Goal: Contribute content: Add original content to the website for others to see

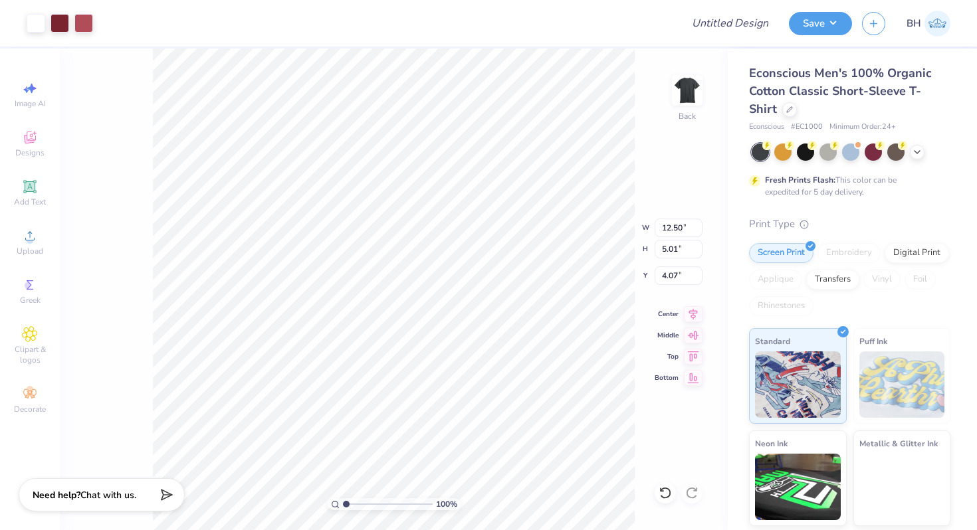
type input "11.99"
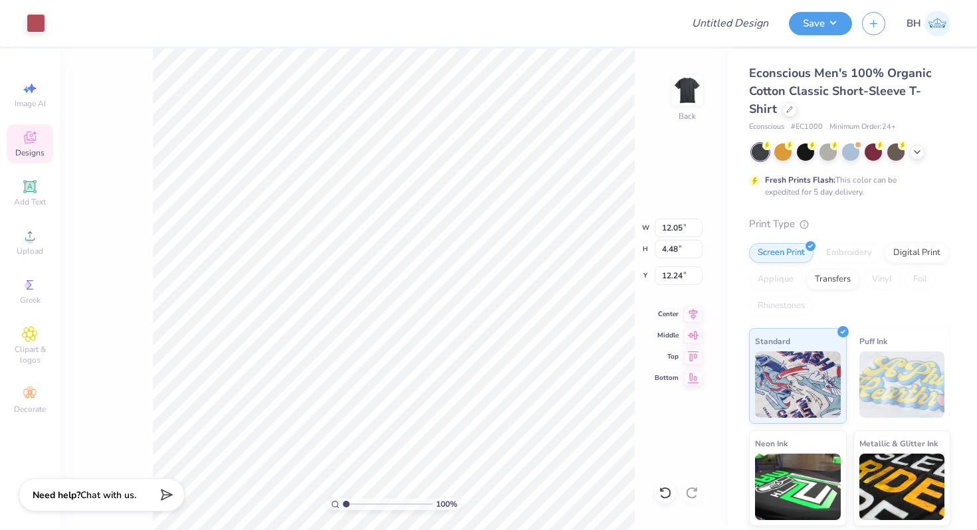
type input "12.50"
type input "5.01"
type input "16.72"
type input "12.27"
type input "4.74"
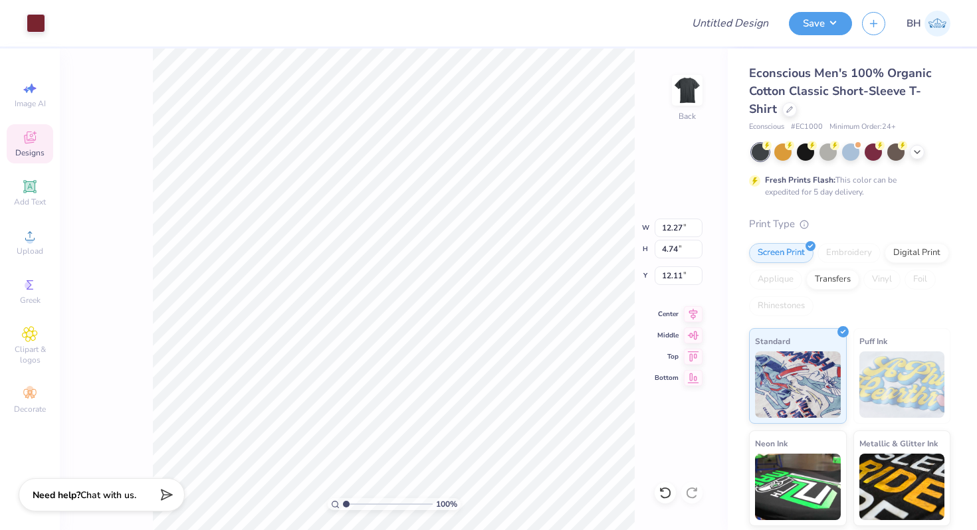
type input "12.25"
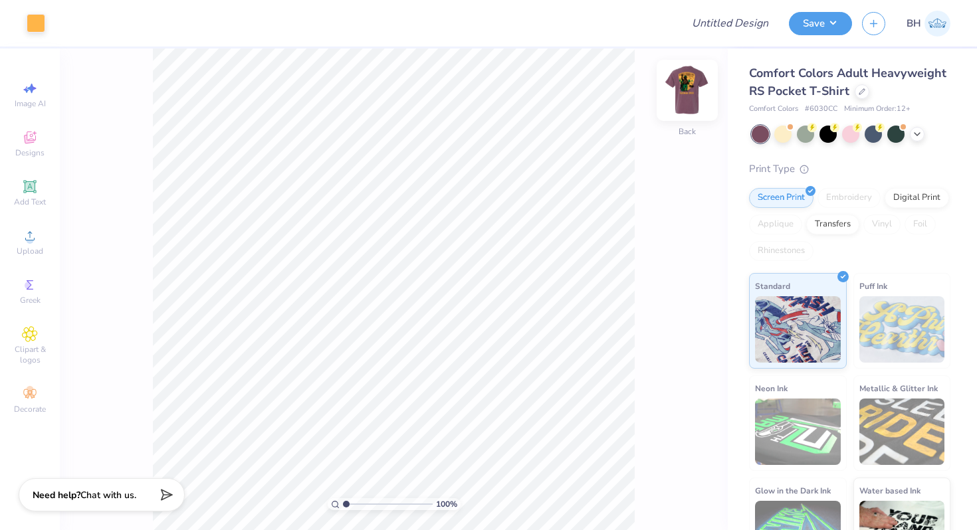
click at [692, 90] on img at bounding box center [687, 90] width 53 height 53
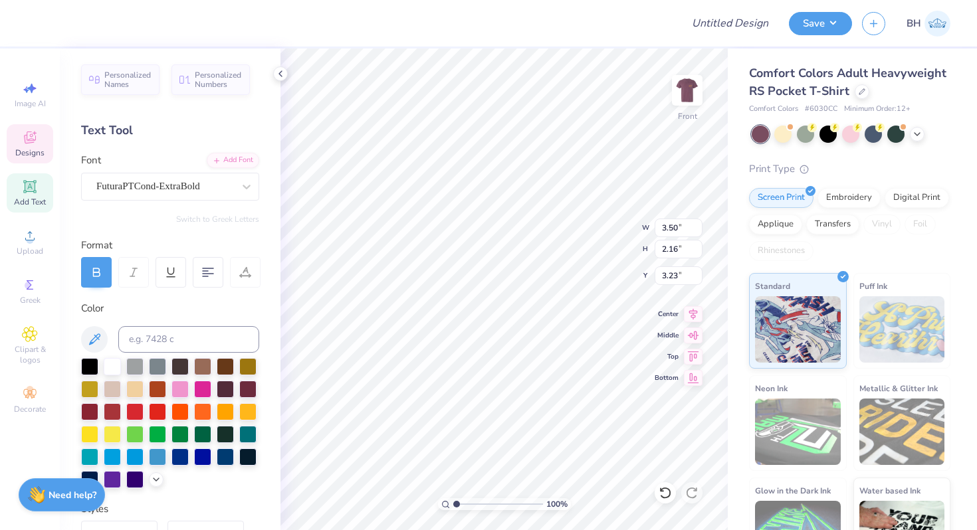
type textarea "The"
type textarea "E"
type textarea "THETA"
type textarea "XI"
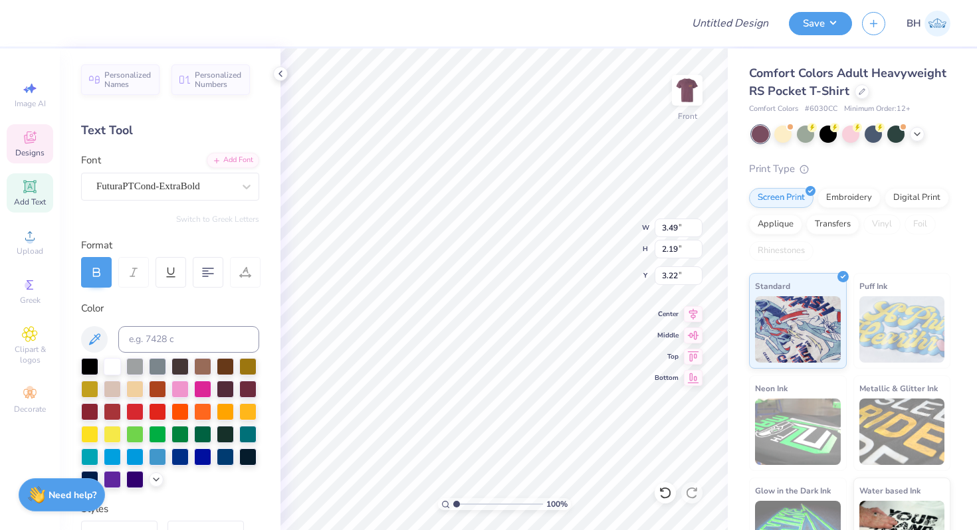
type input "3.57"
type input "2.24"
type input "3.49"
type input "2.19"
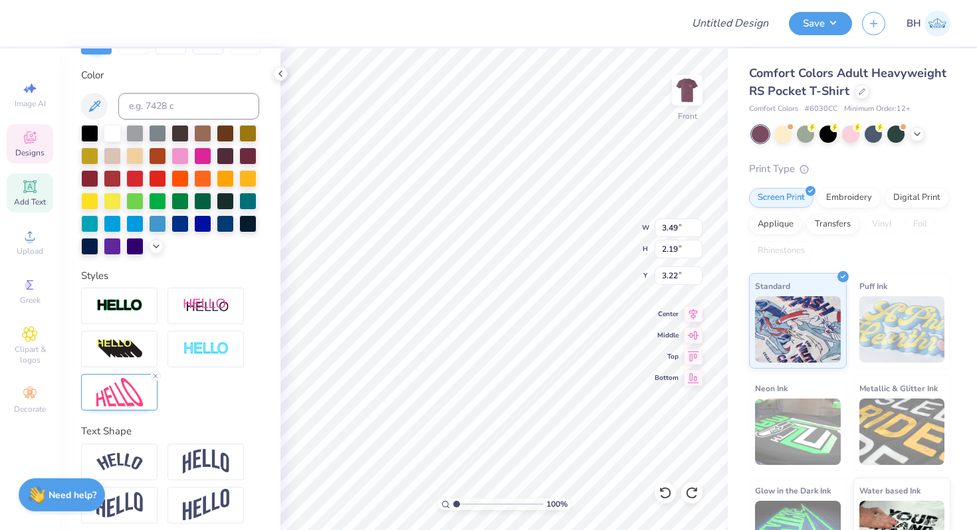
scroll to position [242, 0]
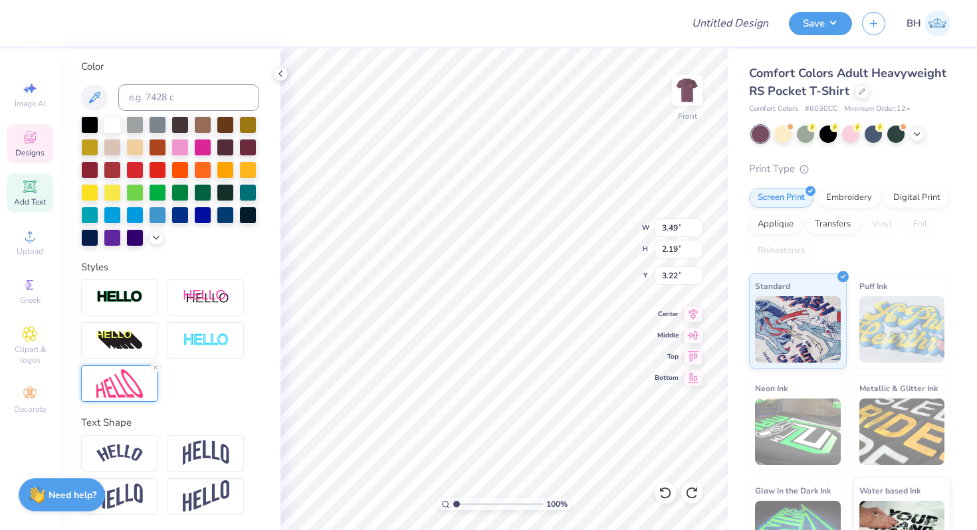
click at [140, 395] on img at bounding box center [119, 383] width 47 height 29
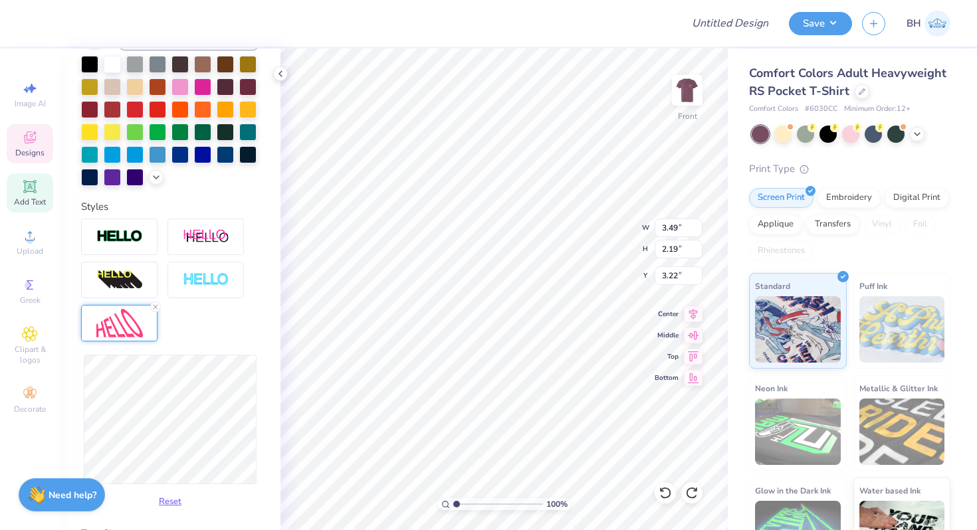
scroll to position [303, 0]
click at [268, 433] on div "Personalized Names Personalized Numbers Text Tool Add Font Font FuturaPTCond-Ex…" at bounding box center [170, 290] width 221 height 482
click at [265, 402] on div "Personalized Names Personalized Numbers Text Tool Add Font Font FuturaPTCond-Ex…" at bounding box center [170, 290] width 221 height 482
type input "3.78"
type input "2.18"
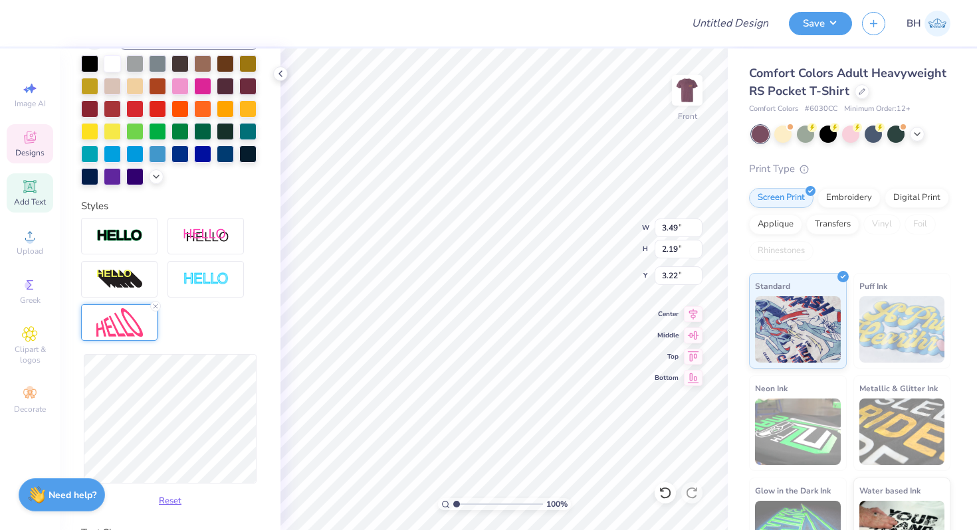
type input "3.23"
type input "4.94"
type input "2.85"
type input "3.00"
type input "3.41"
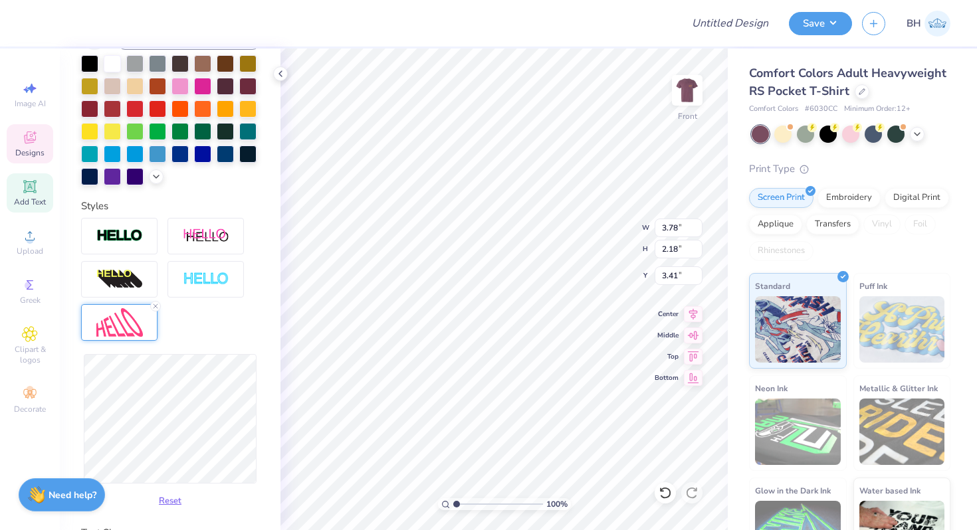
type input "3.45"
type input "2.00"
type input "3.31"
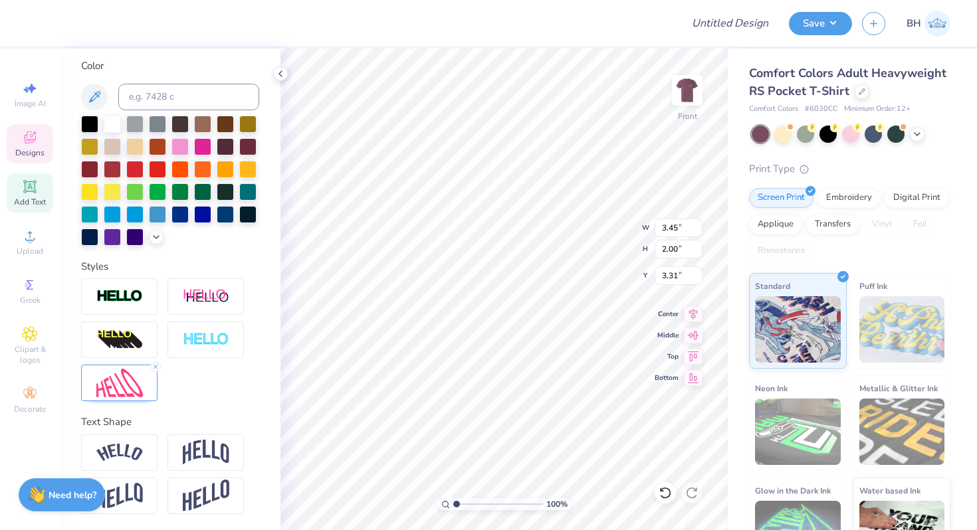
scroll to position [242, 0]
type input "4.29"
type input "2.49"
type input "3.25"
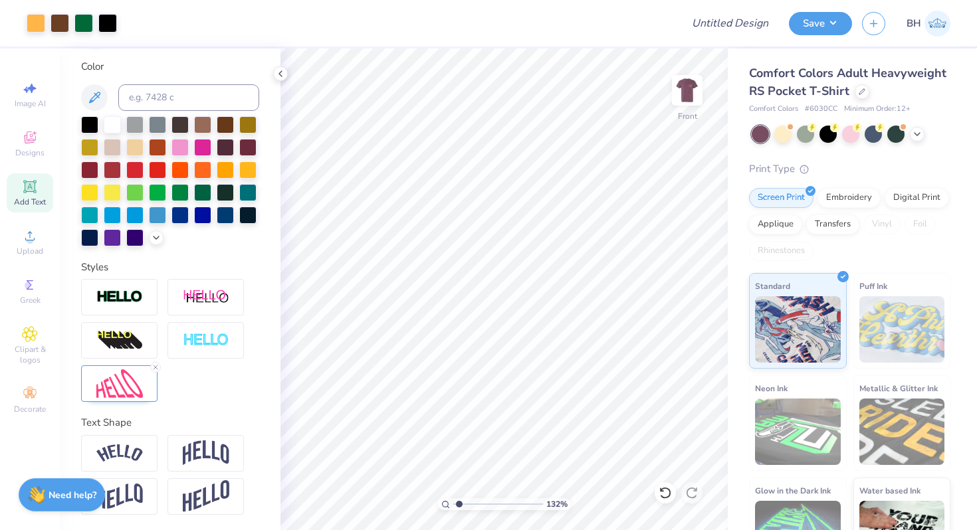
type input "1.46"
click at [460, 499] on input "range" at bounding box center [498, 504] width 90 height 12
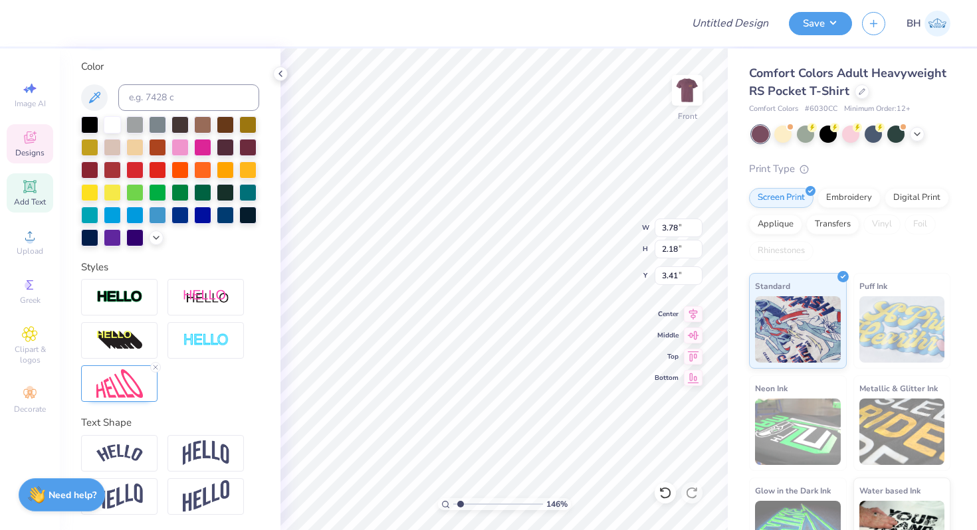
type input "3.22"
type textarea "Thea Xi!"
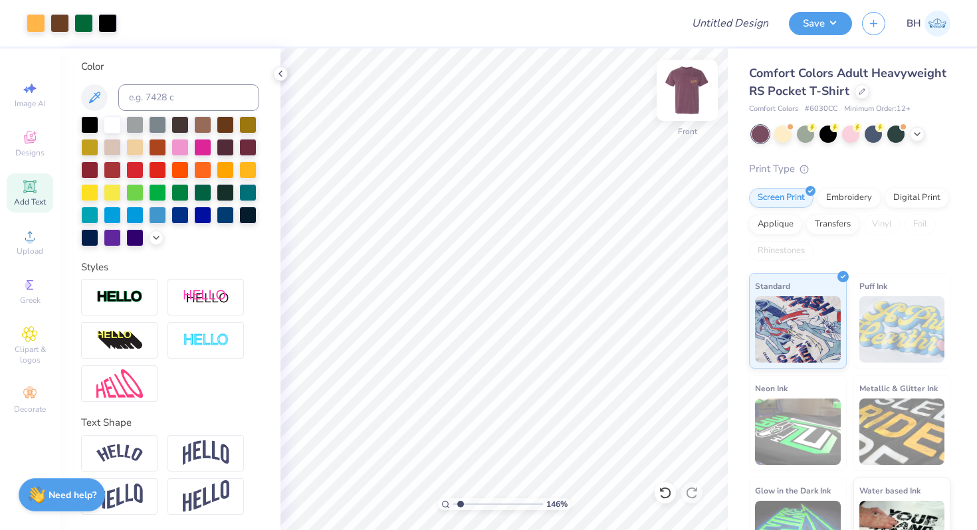
click at [686, 94] on img at bounding box center [687, 90] width 53 height 53
click at [687, 98] on img at bounding box center [687, 90] width 53 height 53
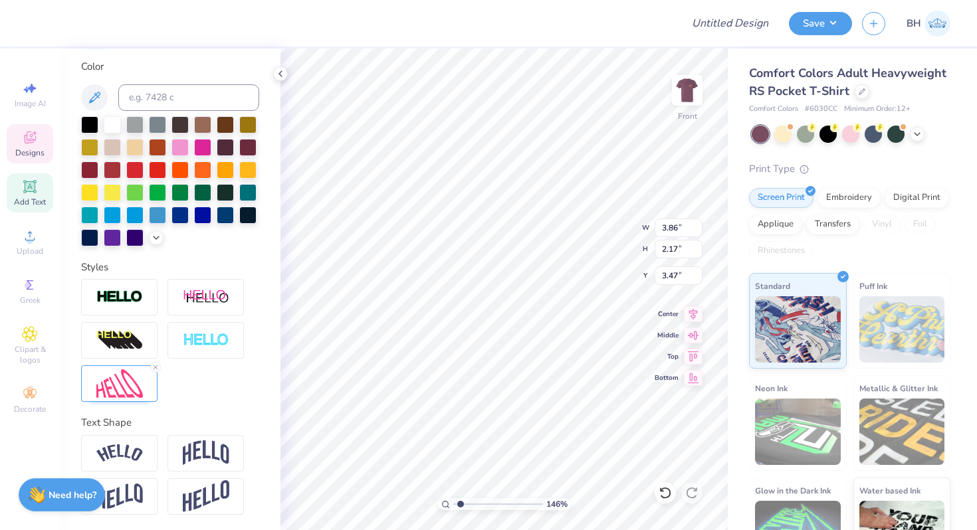
type input "3.86"
type input "2.17"
type input "3.47"
type input "4.26"
type input "2.46"
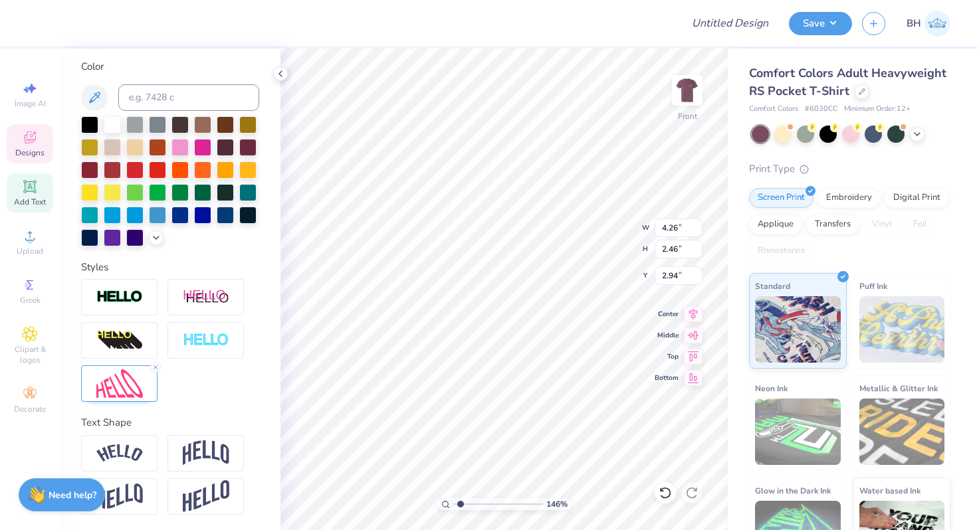
type input "3.00"
type input "3.27"
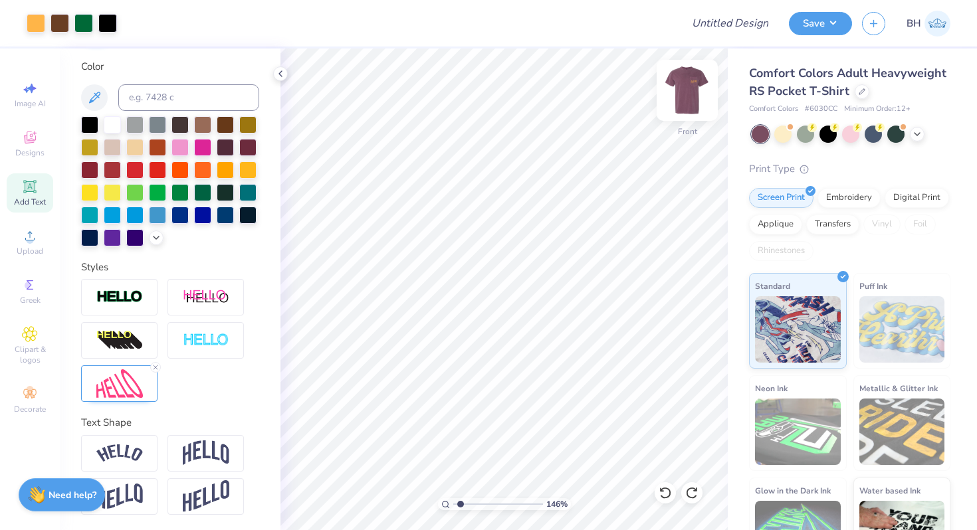
click at [692, 92] on img at bounding box center [687, 90] width 53 height 53
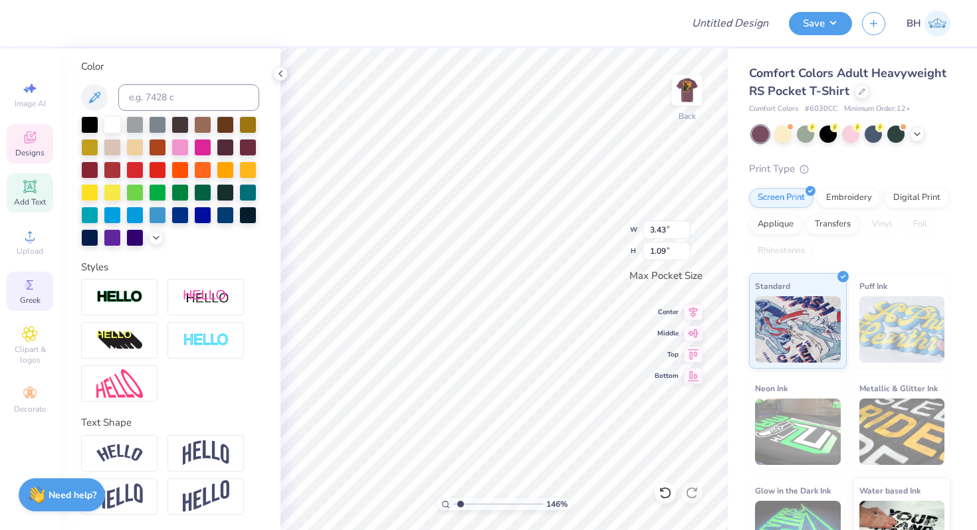
click at [21, 289] on div "Greek" at bounding box center [30, 291] width 47 height 39
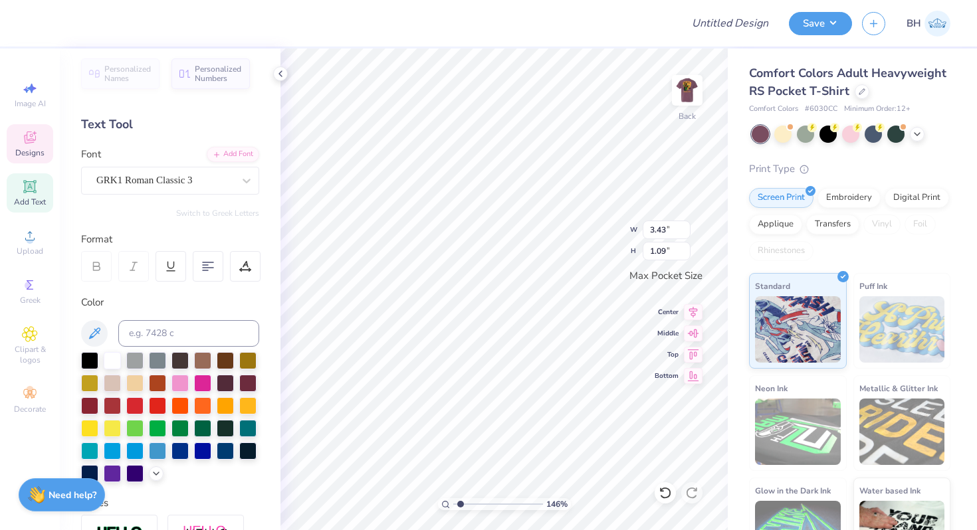
scroll to position [0, 0]
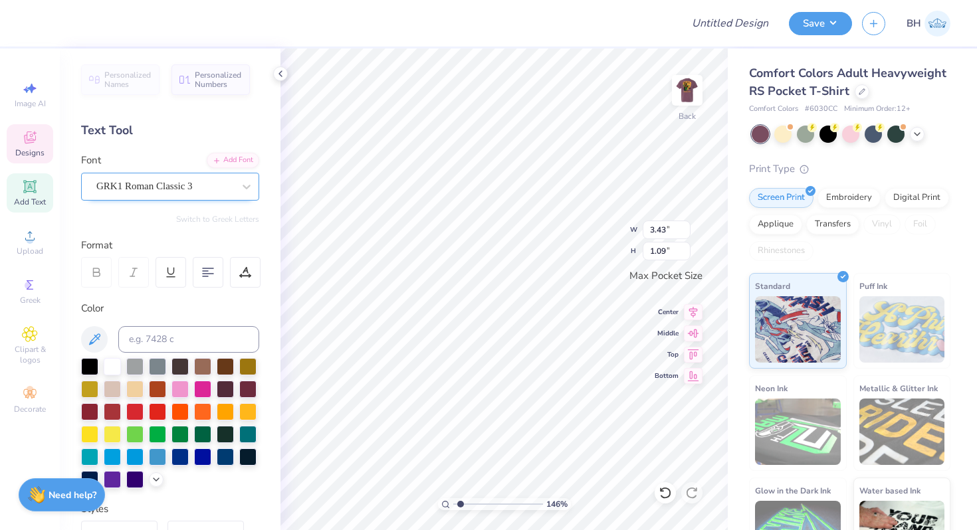
click at [173, 179] on div "GRK1 Roman Classic 3" at bounding box center [165, 186] width 140 height 21
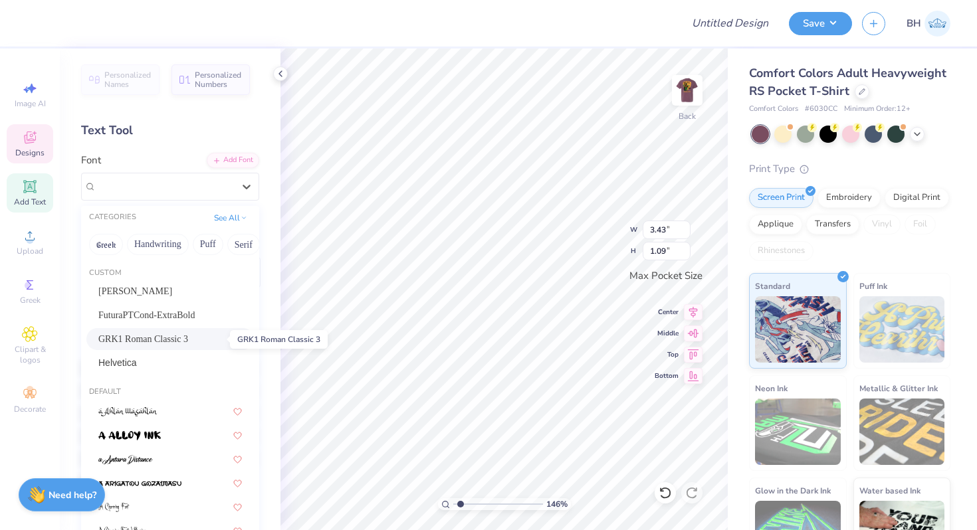
click at [171, 340] on span "GRK1 Roman Classic 3" at bounding box center [143, 339] width 90 height 14
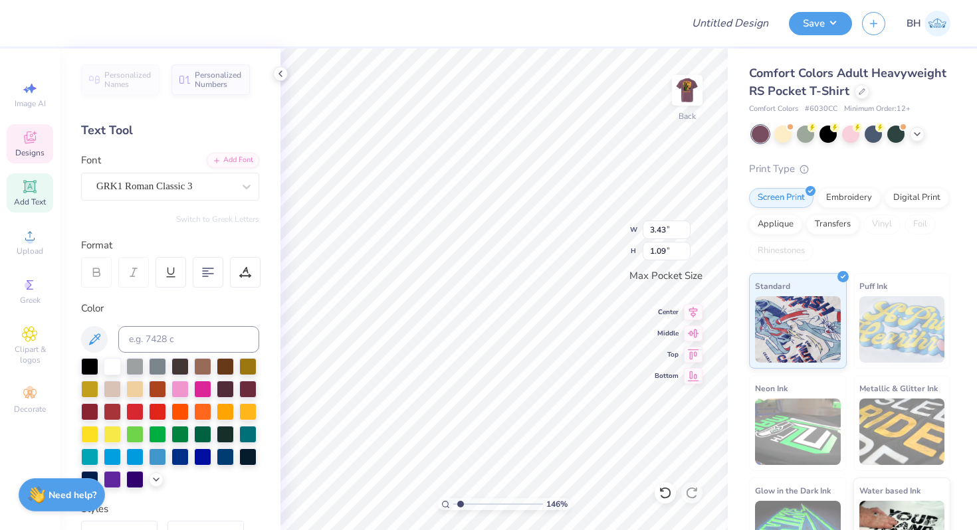
type textarea "Theta SF"
paste textarea
type textarea "Theta SF"
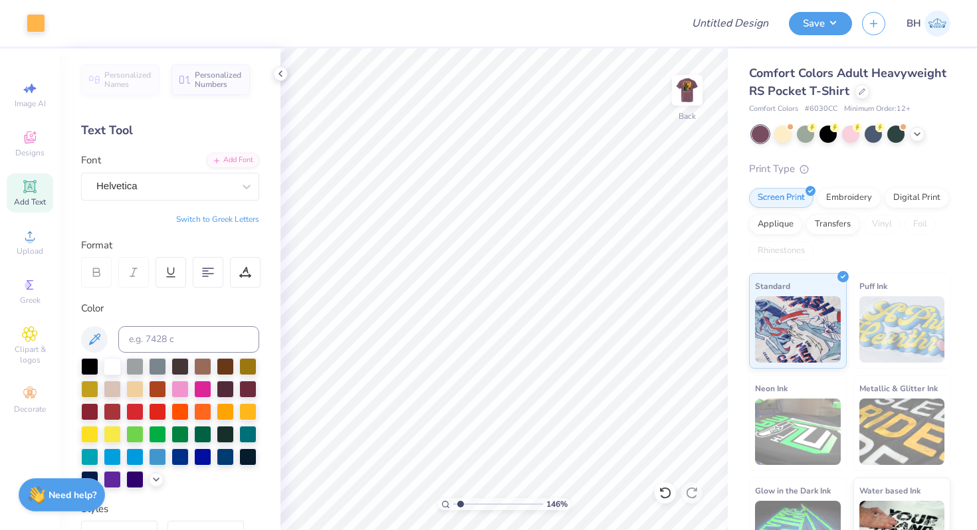
click at [219, 219] on button "Switch to Greek Letters" at bounding box center [217, 219] width 83 height 11
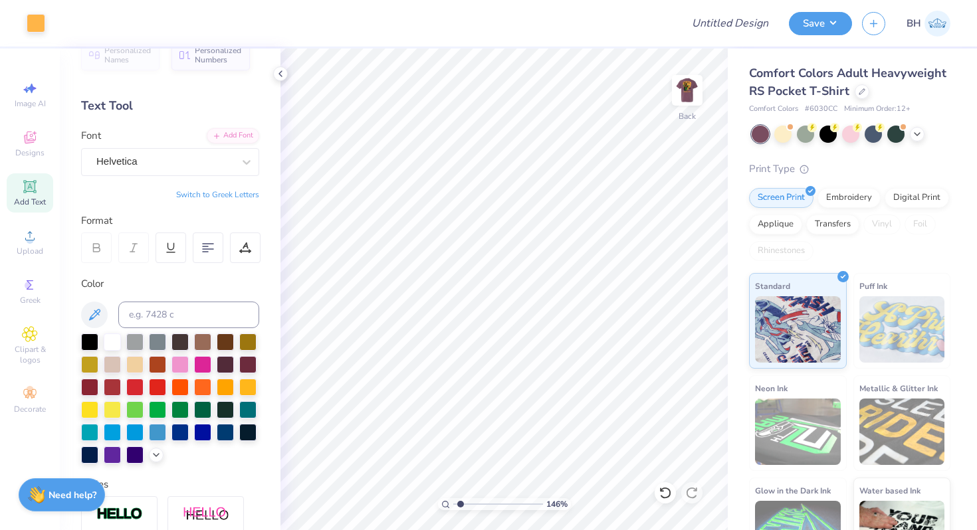
scroll to position [0, 0]
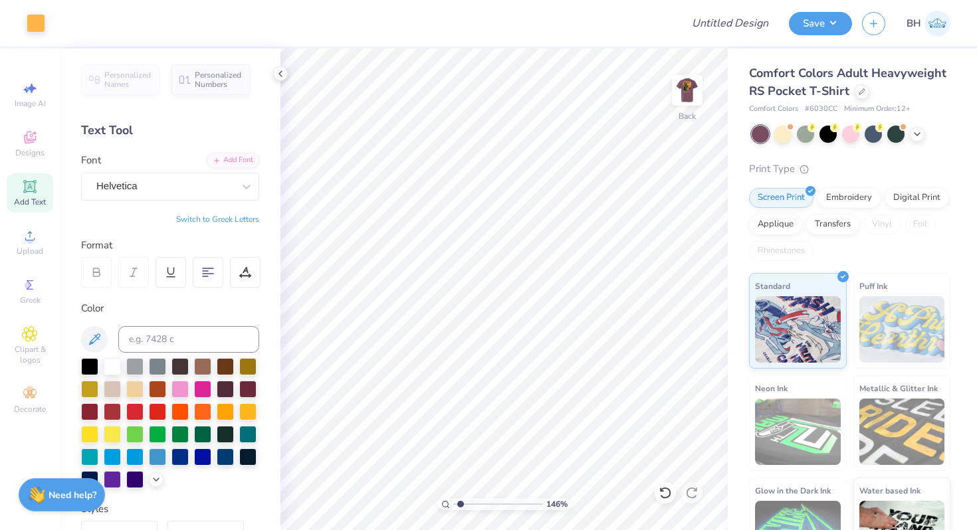
click at [213, 215] on button "Switch to Greek Letters" at bounding box center [217, 219] width 83 height 11
click at [165, 195] on div at bounding box center [164, 186] width 137 height 18
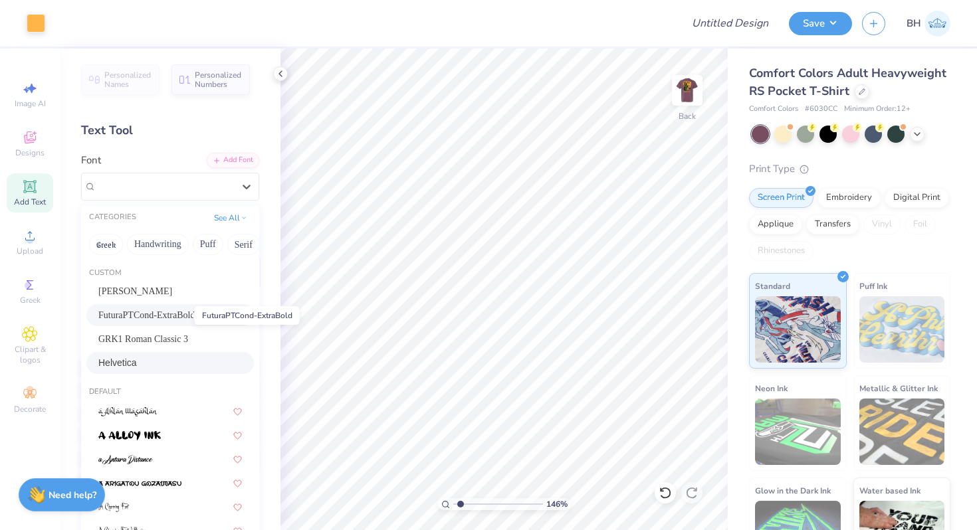
click at [138, 316] on span "FuturaPTCond-ExtraBold" at bounding box center [146, 315] width 96 height 14
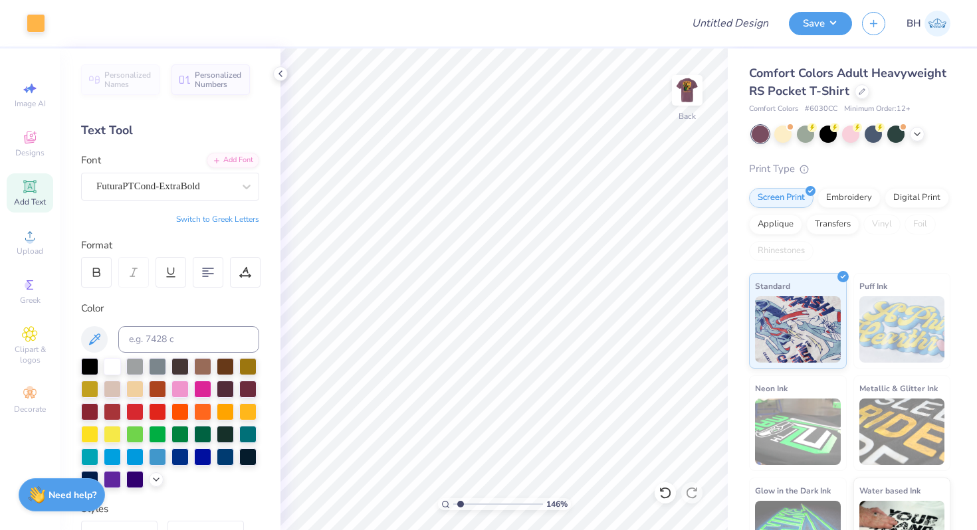
click at [201, 221] on button "Switch to Greek Letters" at bounding box center [217, 219] width 83 height 11
click at [203, 217] on button "Switch to Greek Letters" at bounding box center [217, 219] width 83 height 11
click at [243, 214] on button "Switch to Greek Letters" at bounding box center [217, 219] width 83 height 11
click at [247, 223] on button "Switch to Greek Letters" at bounding box center [217, 219] width 83 height 11
drag, startPoint x: 247, startPoint y: 223, endPoint x: 245, endPoint y: 234, distance: 11.5
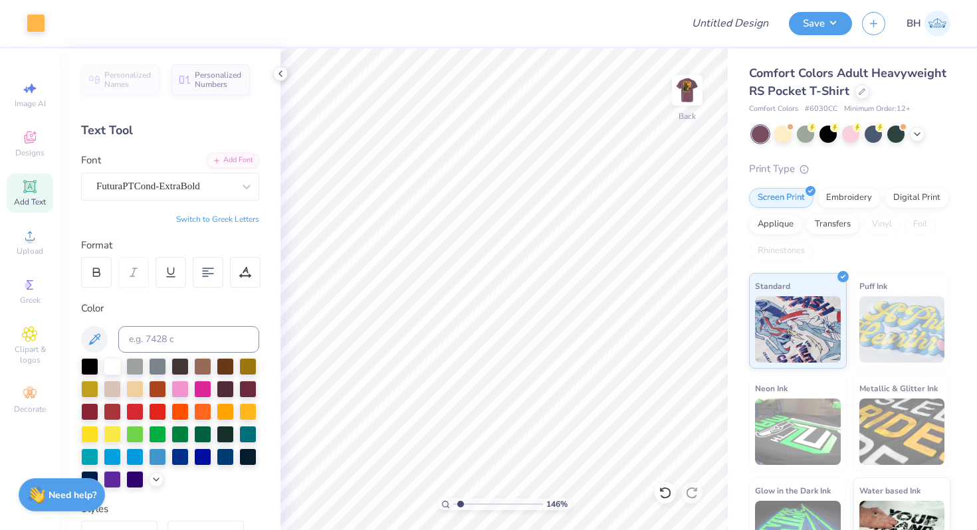
click at [245, 234] on div "Personalized Names Personalized Numbers Text Tool Add Font Font FuturaPTCond-Ex…" at bounding box center [170, 290] width 221 height 482
click at [227, 223] on button "Switch to Greek Letters" at bounding box center [217, 219] width 83 height 11
click at [673, 114] on div "Back" at bounding box center [687, 98] width 31 height 47
click at [685, 101] on img at bounding box center [687, 90] width 53 height 53
click at [224, 214] on button "Switch to Greek Letters" at bounding box center [217, 219] width 83 height 11
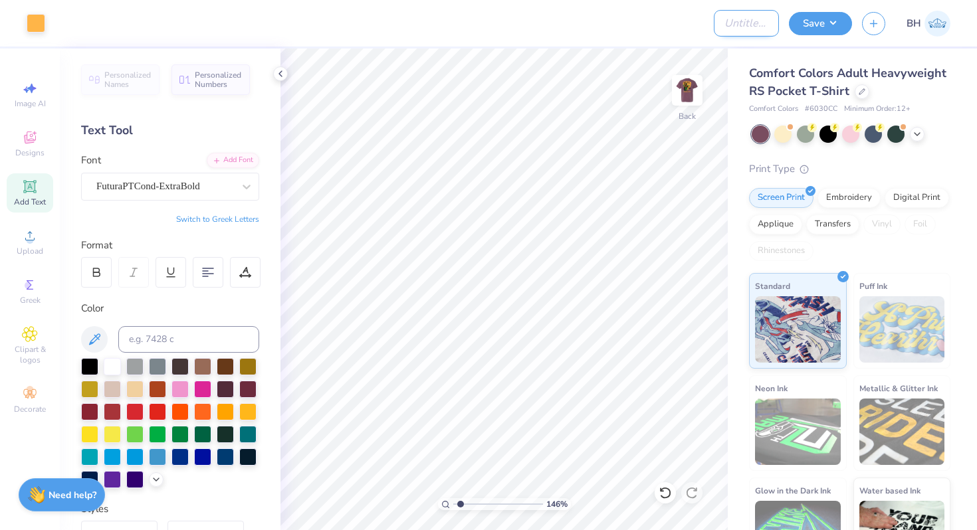
click at [721, 27] on input "Design Title" at bounding box center [746, 23] width 65 height 27
type input "theta xi bear"
click at [827, 31] on button "Save" at bounding box center [820, 21] width 63 height 23
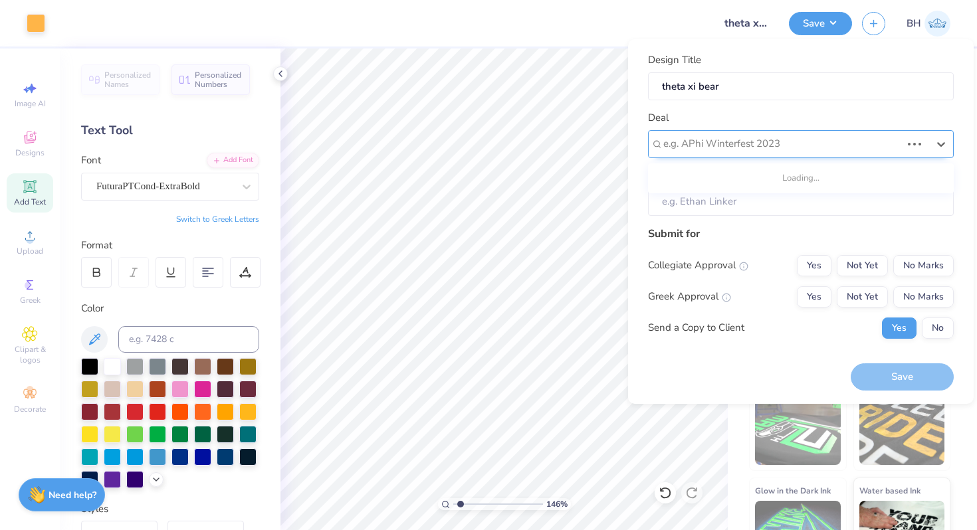
click at [716, 156] on div "e.g. APhi Winterfest 2023" at bounding box center [801, 144] width 306 height 28
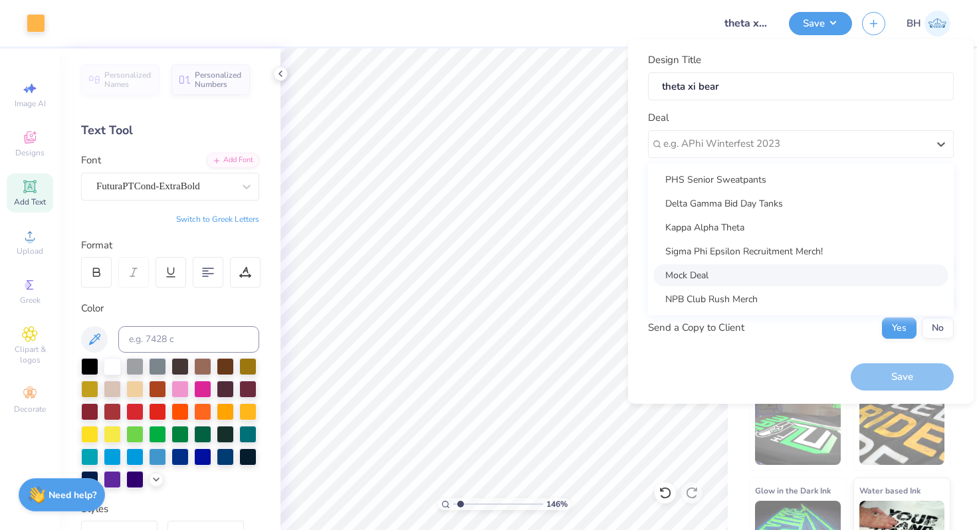
click at [706, 277] on div "Mock Deal" at bounding box center [800, 275] width 295 height 22
type input "Bella Henkels"
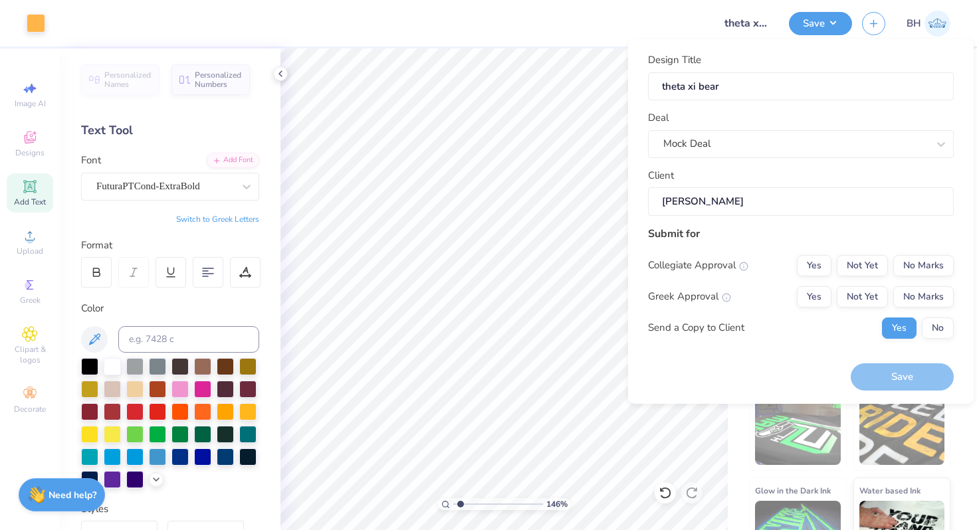
click at [916, 249] on div "Submit for Collegiate Approval Yes Not Yet No Marks Greek Approval Yes Not Yet …" at bounding box center [801, 287] width 306 height 123
click at [916, 261] on button "No Marks" at bounding box center [923, 265] width 60 height 21
click at [916, 293] on button "No Marks" at bounding box center [923, 296] width 60 height 21
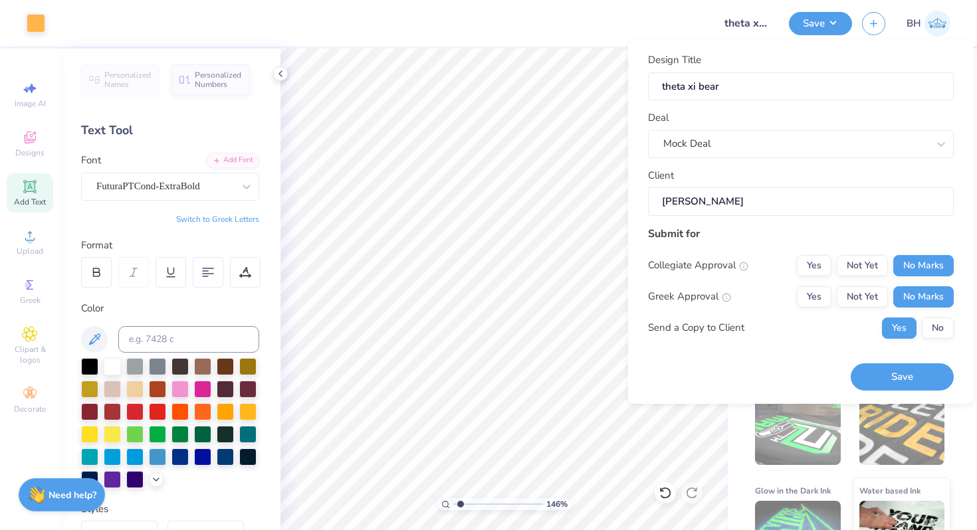
click at [952, 338] on div "Submit for Collegiate Approval Yes Not Yet No Marks Greek Approval Yes Not Yet …" at bounding box center [801, 287] width 306 height 123
click at [950, 332] on button "No" at bounding box center [938, 328] width 32 height 21
click at [940, 371] on button "Save" at bounding box center [902, 377] width 103 height 27
